Goal: Manage account settings

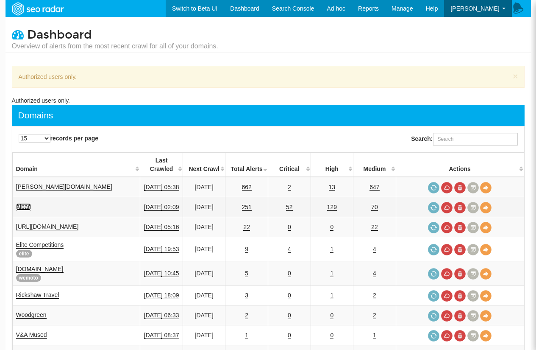
click at [28, 203] on link "Alpari" at bounding box center [23, 206] width 15 height 7
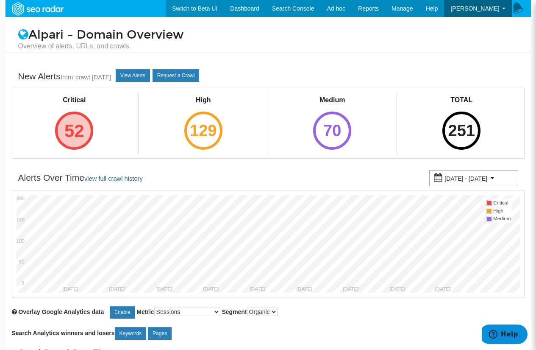
click at [86, 125] on div "52" at bounding box center [74, 130] width 38 height 38
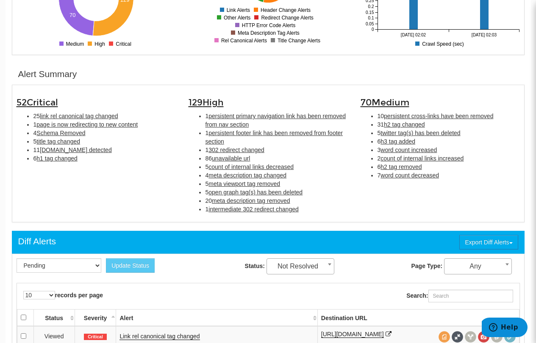
scroll to position [212, 0]
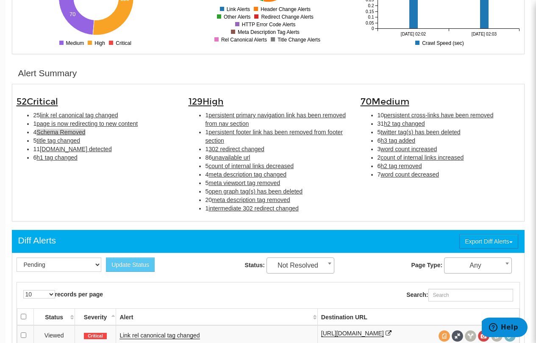
click at [84, 131] on span "Schema Removed" at bounding box center [60, 132] width 49 height 7
type input "Schema Removed"
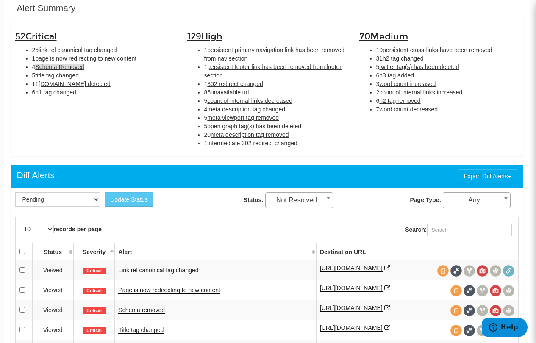
scroll to position [275, 1]
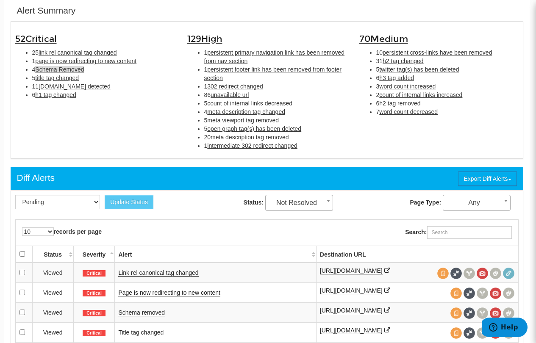
click at [70, 67] on span "Schema Removed" at bounding box center [59, 69] width 49 height 7
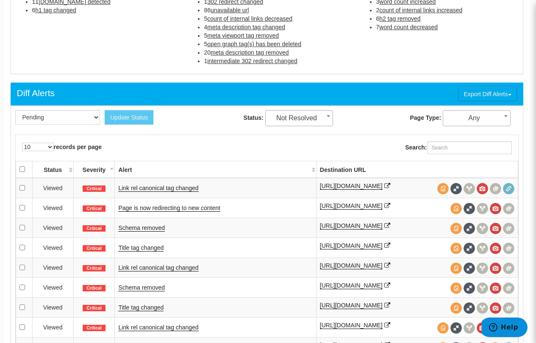
scroll to position [402, 1]
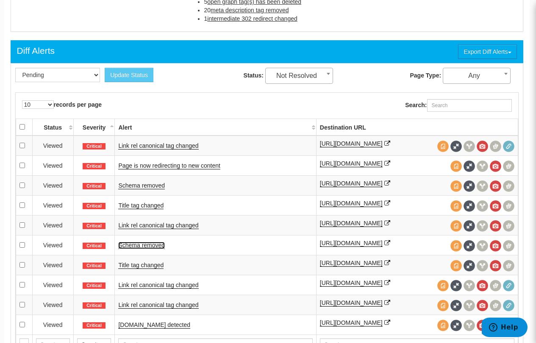
click at [139, 248] on link "Schema removed" at bounding box center [141, 245] width 47 height 7
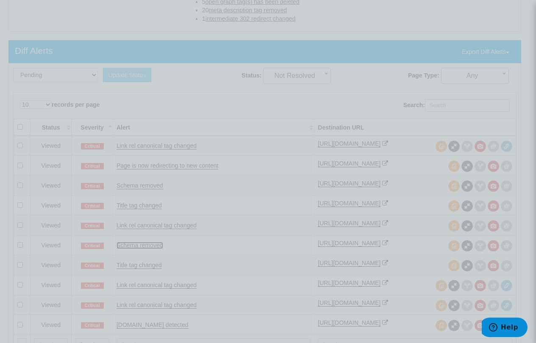
scroll to position [402, 0]
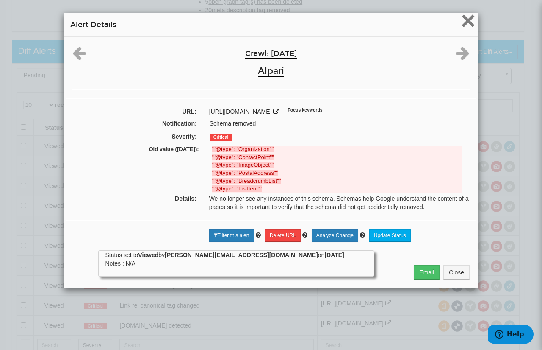
click at [462, 22] on span "×" at bounding box center [468, 20] width 15 height 28
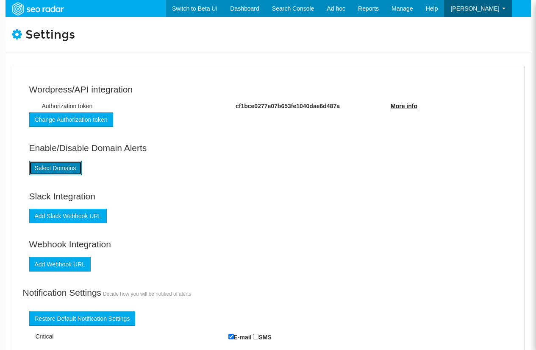
click at [54, 172] on link "Select Domains" at bounding box center [55, 168] width 53 height 14
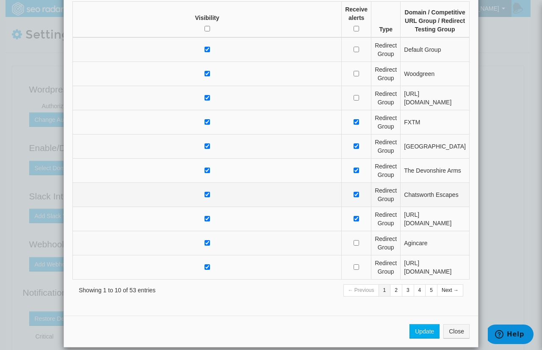
scroll to position [80, 0]
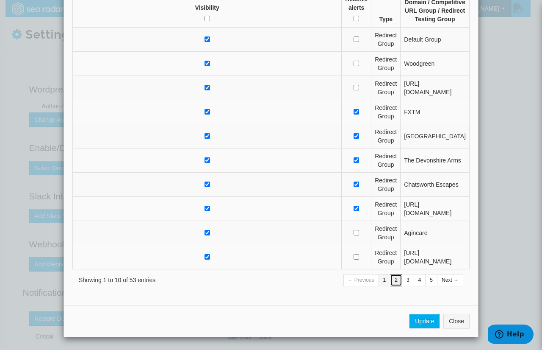
click at [391, 282] on link "2" at bounding box center [396, 280] width 12 height 12
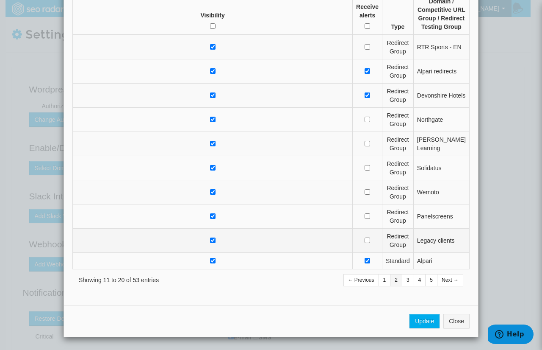
scroll to position [95, 0]
click at [402, 281] on link "3" at bounding box center [408, 280] width 12 height 12
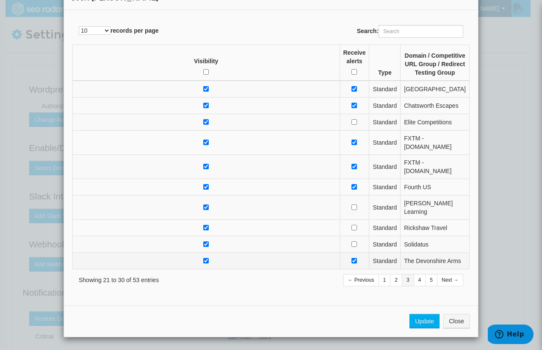
scroll to position [96, 0]
click at [425, 280] on link "5" at bounding box center [431, 280] width 12 height 12
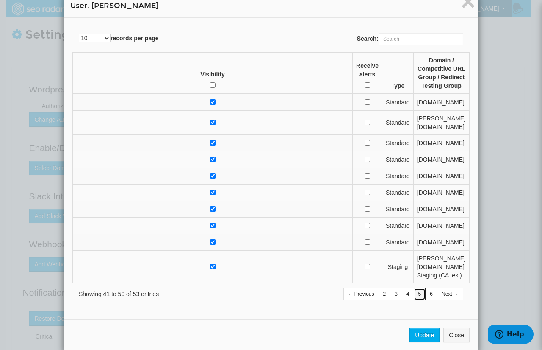
click at [417, 288] on link "5" at bounding box center [420, 294] width 12 height 12
click at [408, 288] on link "4" at bounding box center [408, 294] width 12 height 12
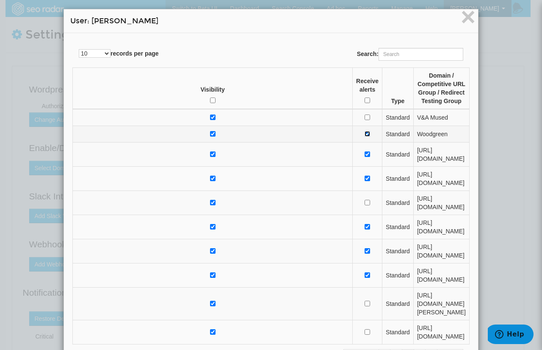
click at [365, 131] on input "checkbox" at bounding box center [368, 134] width 6 height 6
checkbox input "false"
click at [365, 151] on input "checkbox" at bounding box center [368, 154] width 6 height 6
checkbox input "false"
click at [365, 224] on input "checkbox" at bounding box center [368, 227] width 6 height 6
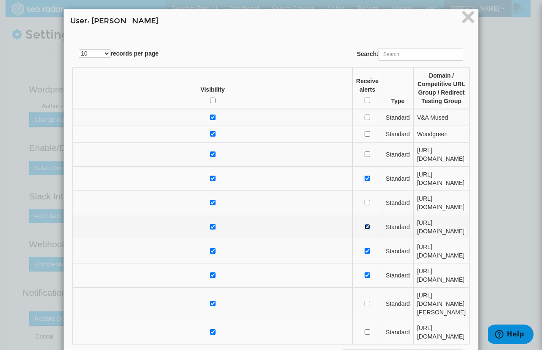
checkbox input "false"
click at [365, 248] on input "checkbox" at bounding box center [368, 251] width 6 height 6
checkbox input "false"
click at [365, 272] on input "checkbox" at bounding box center [368, 275] width 6 height 6
checkbox input "false"
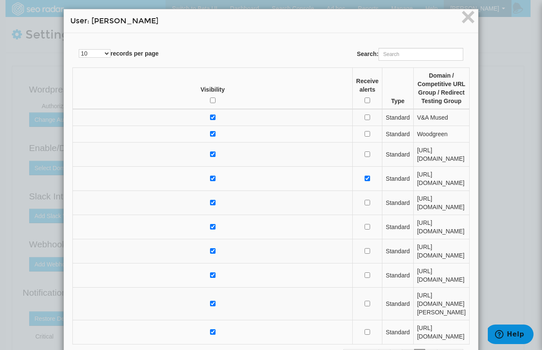
click at [414, 349] on link "5" at bounding box center [420, 355] width 12 height 12
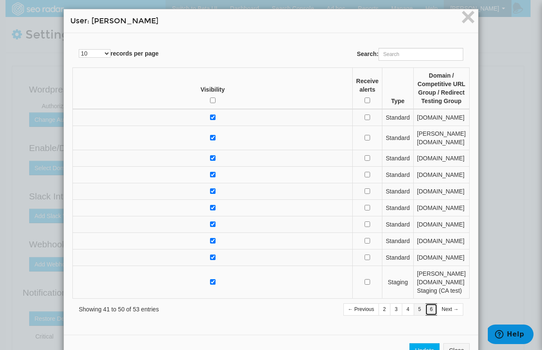
click at [427, 303] on link "6" at bounding box center [431, 309] width 12 height 12
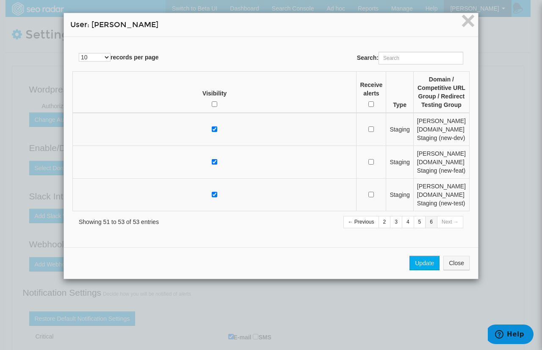
scroll to position [0, 0]
click at [393, 228] on link "3" at bounding box center [396, 222] width 12 height 12
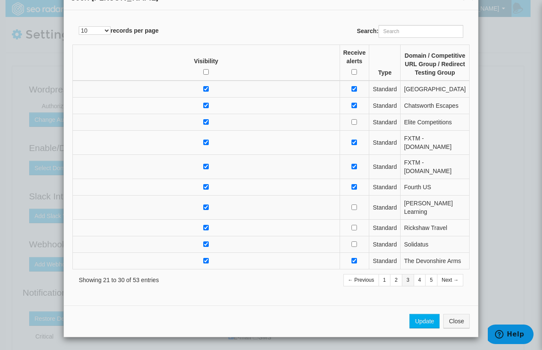
scroll to position [96, 0]
click at [425, 322] on button "Update" at bounding box center [425, 321] width 30 height 14
